Goal: Task Accomplishment & Management: Use online tool/utility

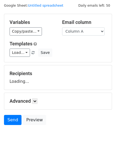
scroll to position [30, 0]
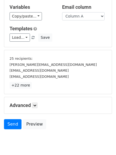
click at [36, 88] on p "+22 more" at bounding box center [58, 85] width 97 height 7
click at [36, 105] on icon at bounding box center [34, 105] width 3 height 3
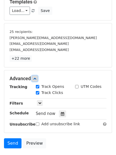
scroll to position [91, 0]
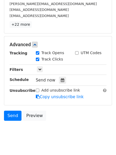
click at [60, 74] on div "Tracking Track Opens UTM Codes Track Clicks Filters Only include spreadsheet ro…" at bounding box center [58, 75] width 97 height 50
click at [61, 77] on div "Send now" at bounding box center [67, 80] width 62 height 7
click at [61, 79] on icon at bounding box center [62, 80] width 3 height 4
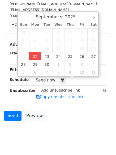
type input "2025-09-22 12:00"
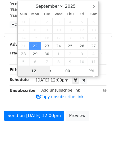
scroll to position [82, 0]
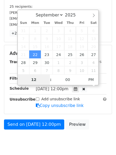
type input "4"
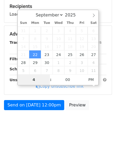
scroll to position [91, 0]
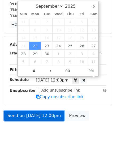
type input "2025-09-22 16:00"
click at [37, 115] on link "Send on Sep 22 at 12:00pm" at bounding box center [34, 116] width 60 height 10
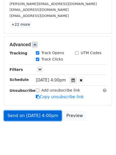
click at [38, 115] on link "Send on Sep 22 at 4:00pm" at bounding box center [33, 116] width 58 height 10
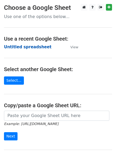
click at [15, 48] on strong "Untitled spreadsheet" at bounding box center [28, 47] width 48 height 5
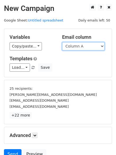
click at [86, 48] on select "Column A Column B Column C Column D Column E Column F" at bounding box center [83, 46] width 42 height 8
select select "Column B"
click at [62, 42] on select "Column A Column B Column C Column D Column E Column F" at bounding box center [83, 46] width 42 height 8
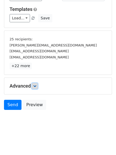
click at [35, 87] on icon at bounding box center [34, 85] width 3 height 3
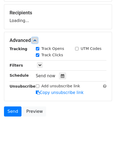
scroll to position [76, 0]
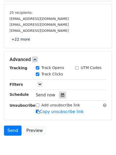
click at [59, 92] on div at bounding box center [62, 95] width 7 height 7
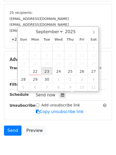
type input "2025-09-23 12:00"
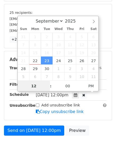
scroll to position [0, 0]
type input "5"
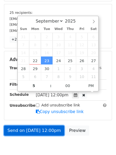
type input "2025-09-23 17:00"
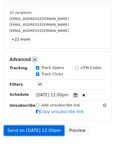
click at [36, 130] on link "Send on Sep 23 at 12:00pm" at bounding box center [34, 131] width 60 height 10
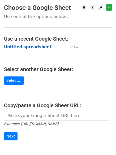
click at [18, 48] on strong "Untitled spreadsheet" at bounding box center [28, 47] width 48 height 5
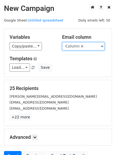
click at [74, 47] on select "Column A Column B Column C Column D Column E Column F" at bounding box center [83, 46] width 42 height 8
select select "Column C"
click at [62, 42] on select "Column A Column B Column C Column D Column E Column F" at bounding box center [83, 46] width 42 height 8
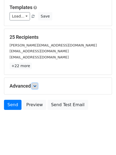
click at [34, 84] on link at bounding box center [35, 86] width 6 height 6
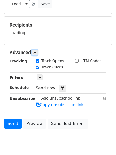
scroll to position [75, 0]
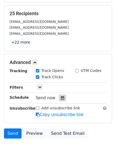
click at [60, 95] on div at bounding box center [62, 98] width 7 height 7
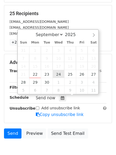
type input "2025-09-24 12:00"
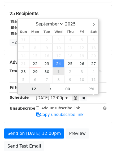
scroll to position [0, 0]
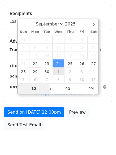
type input "6"
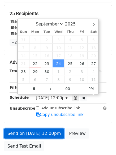
type input "2025-09-24 18:00"
click at [36, 133] on link "Send on Sep 24 at 12:00pm" at bounding box center [34, 133] width 60 height 10
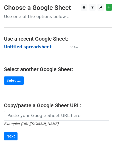
click at [10, 47] on strong "Untitled spreadsheet" at bounding box center [28, 47] width 48 height 5
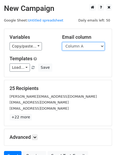
click at [91, 47] on select "Column A Column B Column C Column D Column E Column F" at bounding box center [83, 46] width 42 height 8
select select "Column D"
click at [62, 42] on select "Column A Column B Column C Column D Column E Column F" at bounding box center [83, 46] width 42 height 8
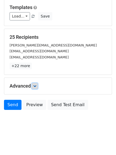
click at [34, 83] on link at bounding box center [35, 86] width 6 height 6
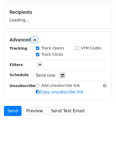
scroll to position [76, 0]
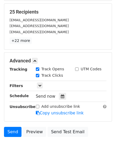
drag, startPoint x: 60, startPoint y: 91, endPoint x: 62, endPoint y: 93, distance: 2.9
click at [60, 91] on hr at bounding box center [58, 91] width 97 height 0
click at [62, 93] on div at bounding box center [62, 96] width 7 height 7
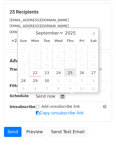
type input "2025-09-25 12:00"
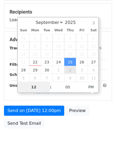
type input "7"
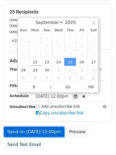
type input "2025-09-25 19:00"
click at [41, 134] on link "Send on Sep 25 at 12:00pm" at bounding box center [34, 132] width 60 height 10
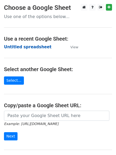
click at [8, 45] on strong "Untitled spreadsheet" at bounding box center [28, 47] width 48 height 5
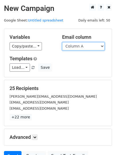
click at [83, 46] on select "Column A Column B Column C Column D Column E Column F" at bounding box center [83, 46] width 42 height 8
select select "Column E"
click at [62, 42] on select "Column A Column B Column C Column D Column E Column F" at bounding box center [83, 46] width 42 height 8
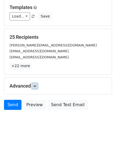
click at [36, 87] on icon at bounding box center [34, 85] width 3 height 3
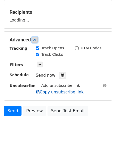
scroll to position [77, 0]
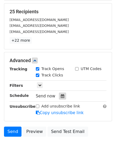
click at [61, 97] on icon at bounding box center [62, 96] width 3 height 4
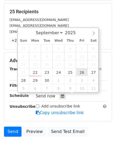
type input "2025-09-26 12:00"
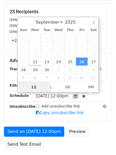
scroll to position [0, 0]
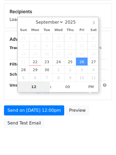
type input "8"
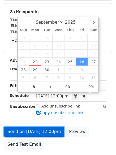
type input "2025-09-26 20:00"
click at [32, 132] on link "Send on Sep 26 at 12:00pm" at bounding box center [34, 132] width 60 height 10
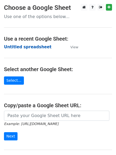
click at [10, 46] on strong "Untitled spreadsheet" at bounding box center [28, 47] width 48 height 5
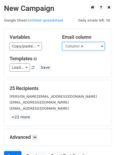
click at [87, 47] on select "Column A Column B Column C Column D Column E Column F" at bounding box center [83, 46] width 42 height 8
select select "Column F"
click at [62, 42] on select "Column A Column B Column C Column D Column E Column F" at bounding box center [83, 46] width 42 height 8
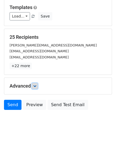
click at [36, 86] on icon at bounding box center [34, 85] width 3 height 3
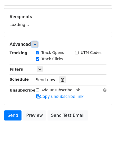
scroll to position [72, 0]
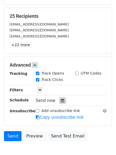
click at [61, 100] on icon at bounding box center [62, 101] width 3 height 4
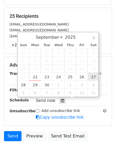
type input "[DATE] 12:00"
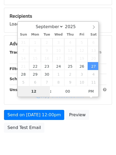
type input "9"
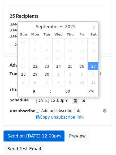
type input "[DATE] 21:00"
click at [35, 136] on link "Send on [DATE] 12:00pm" at bounding box center [34, 136] width 60 height 10
